Goal: Find specific page/section: Find specific page/section

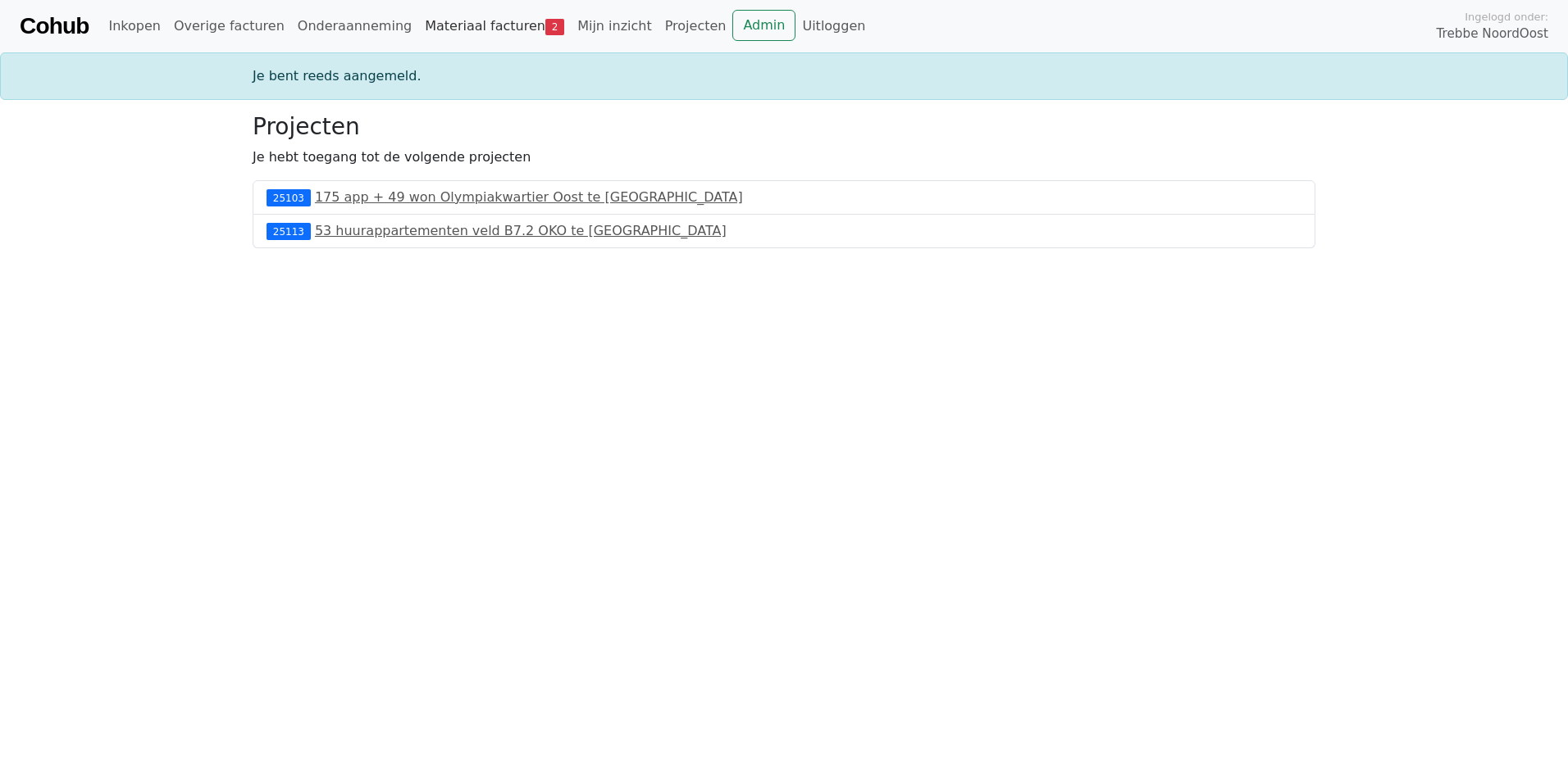
click at [458, 13] on link "Materiaal facturen 2" at bounding box center [495, 26] width 153 height 33
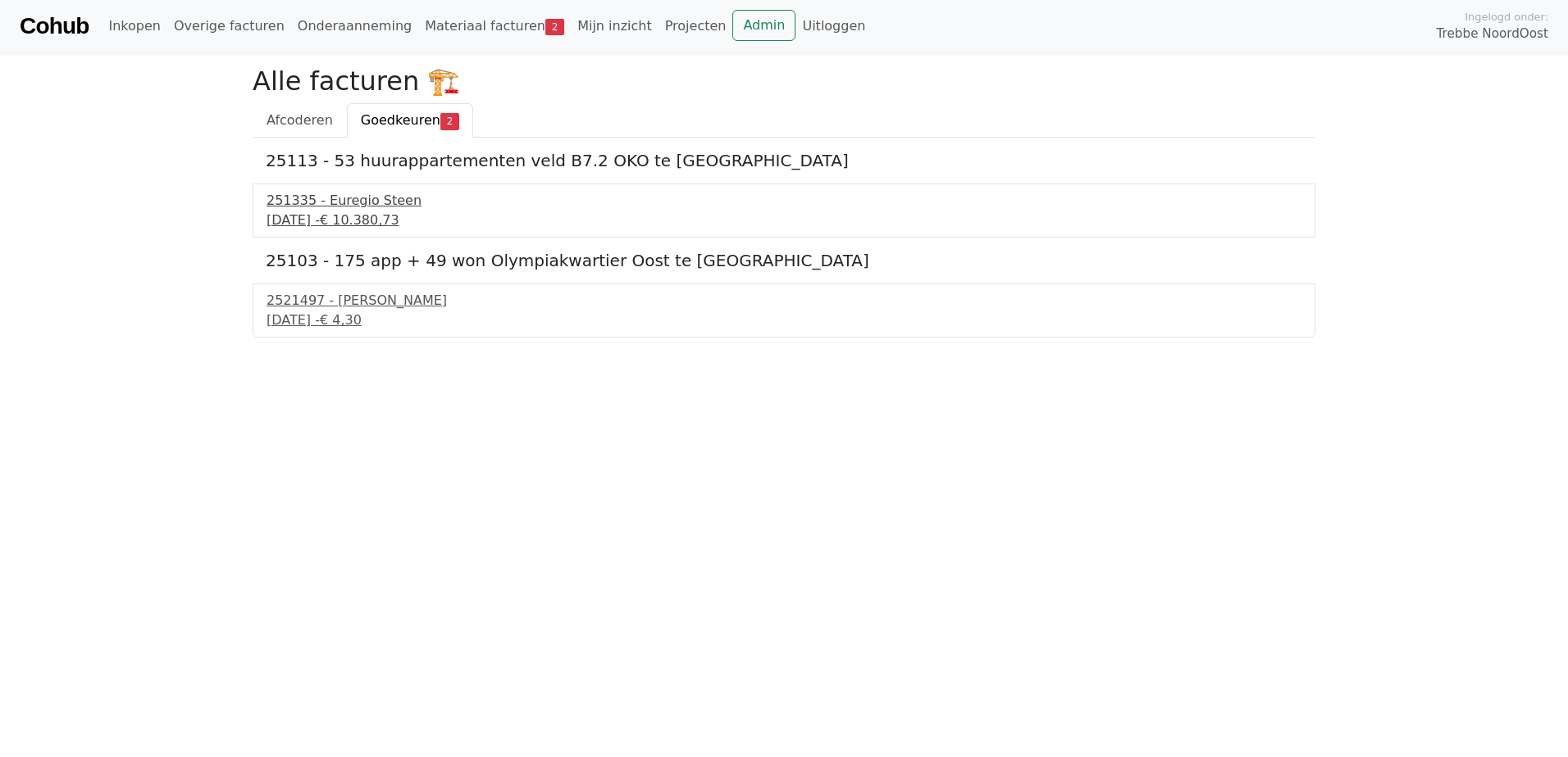
click at [399, 218] on span "€ 10.380,73" at bounding box center [359, 220] width 80 height 15
